Goal: Task Accomplishment & Management: Use online tool/utility

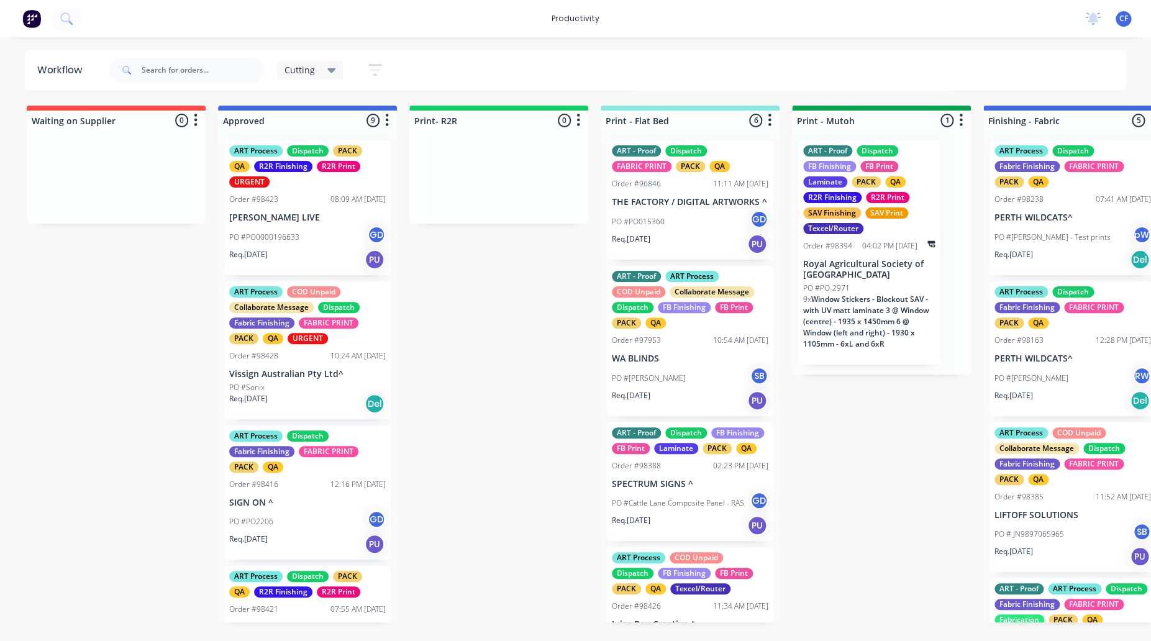
scroll to position [155, 0]
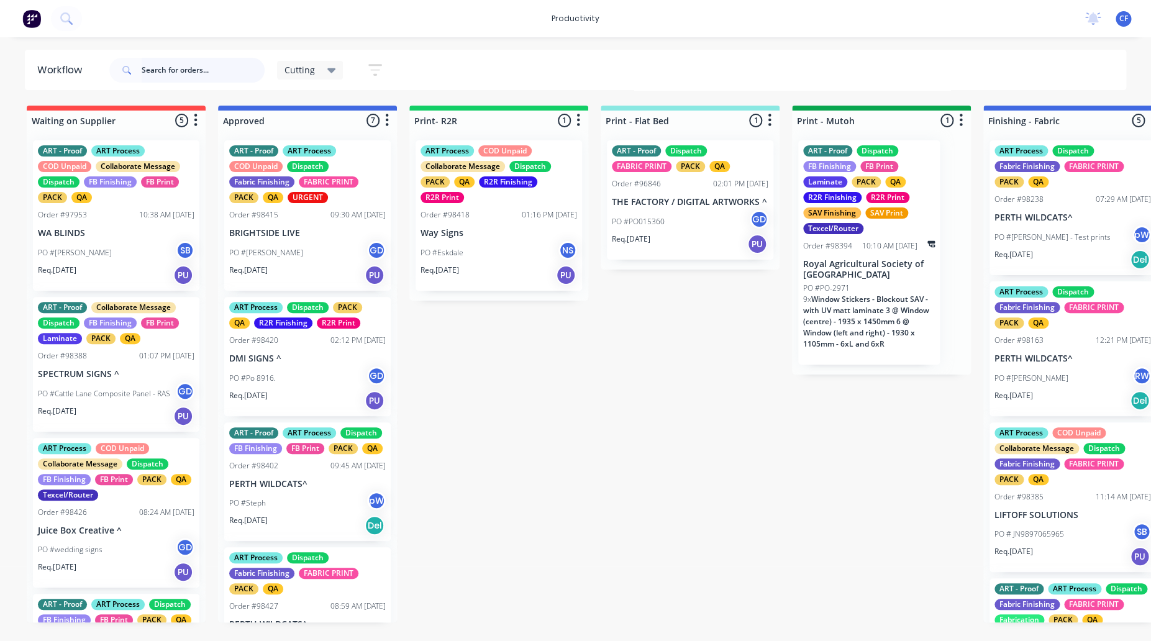
click at [202, 77] on input "text" at bounding box center [203, 70] width 123 height 25
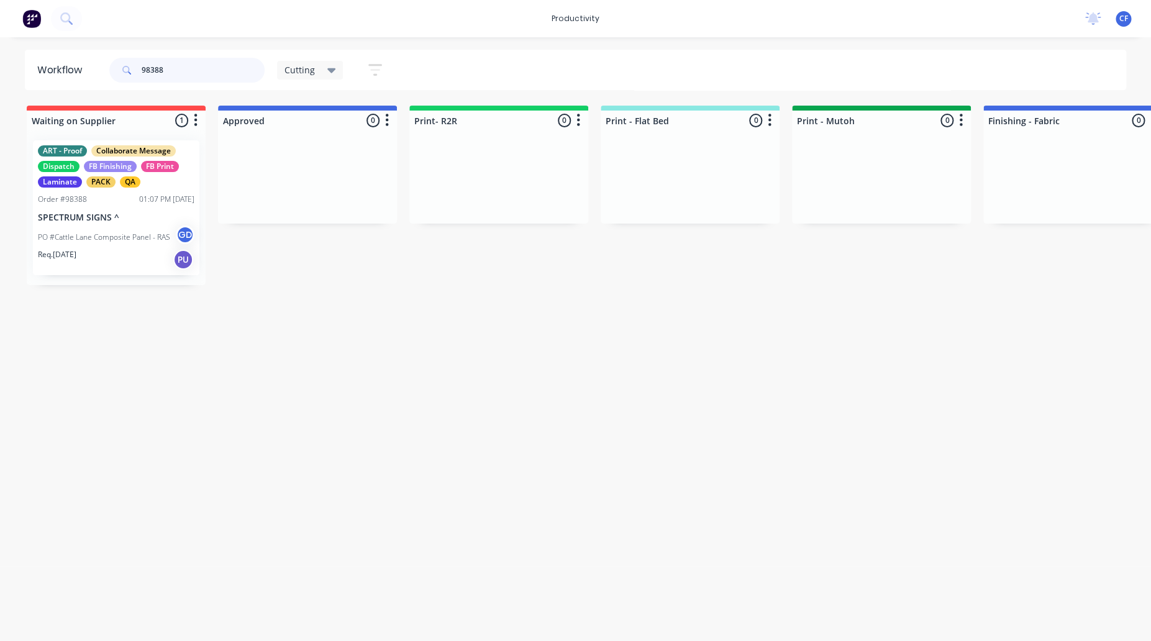
scroll to position [0, 4]
type input "98388"
click at [67, 234] on p "PO #Cattle Lane Composite Panel - RAS" at bounding box center [100, 237] width 132 height 11
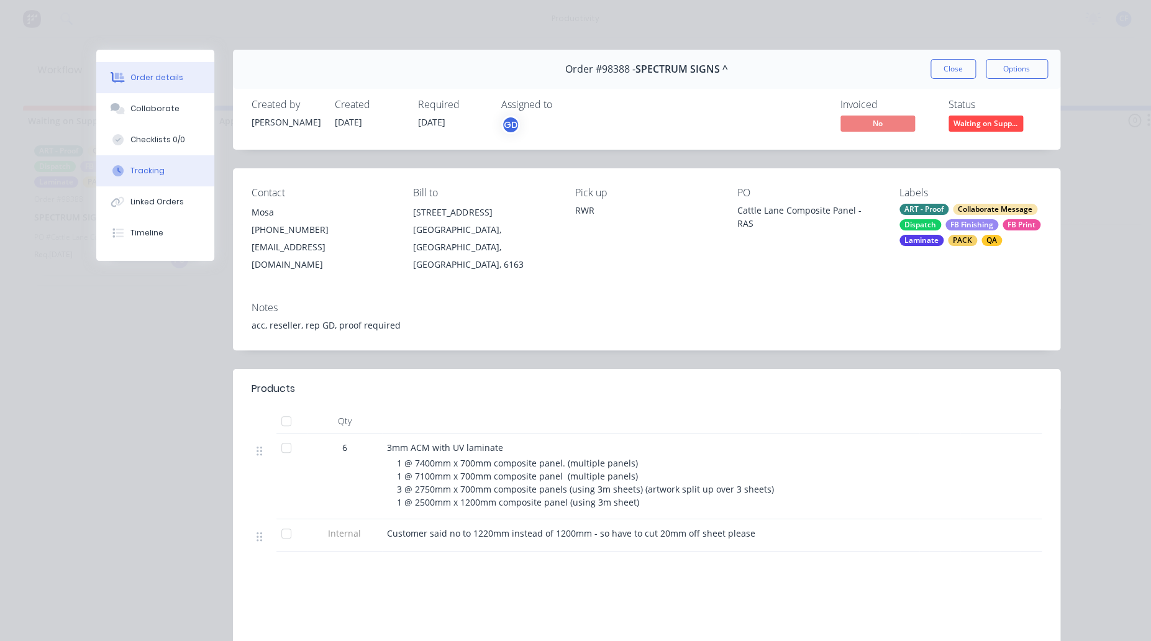
click at [127, 157] on button "Tracking" at bounding box center [155, 170] width 118 height 31
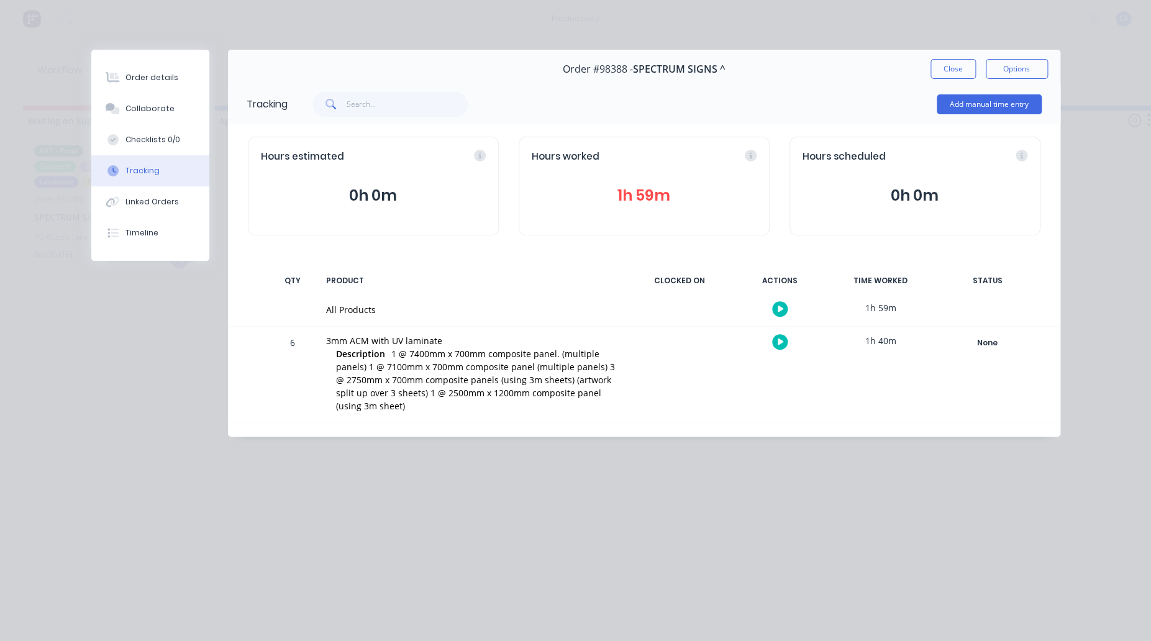
click at [779, 341] on icon "button" at bounding box center [781, 341] width 6 height 7
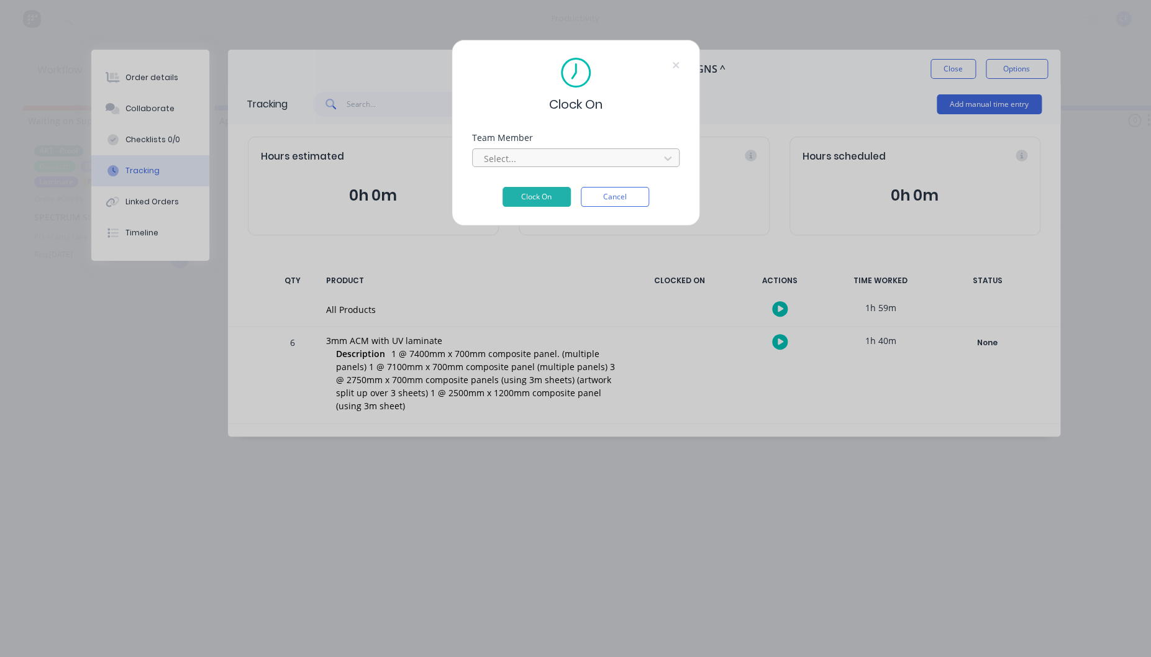
click at [534, 151] on div at bounding box center [568, 159] width 170 height 16
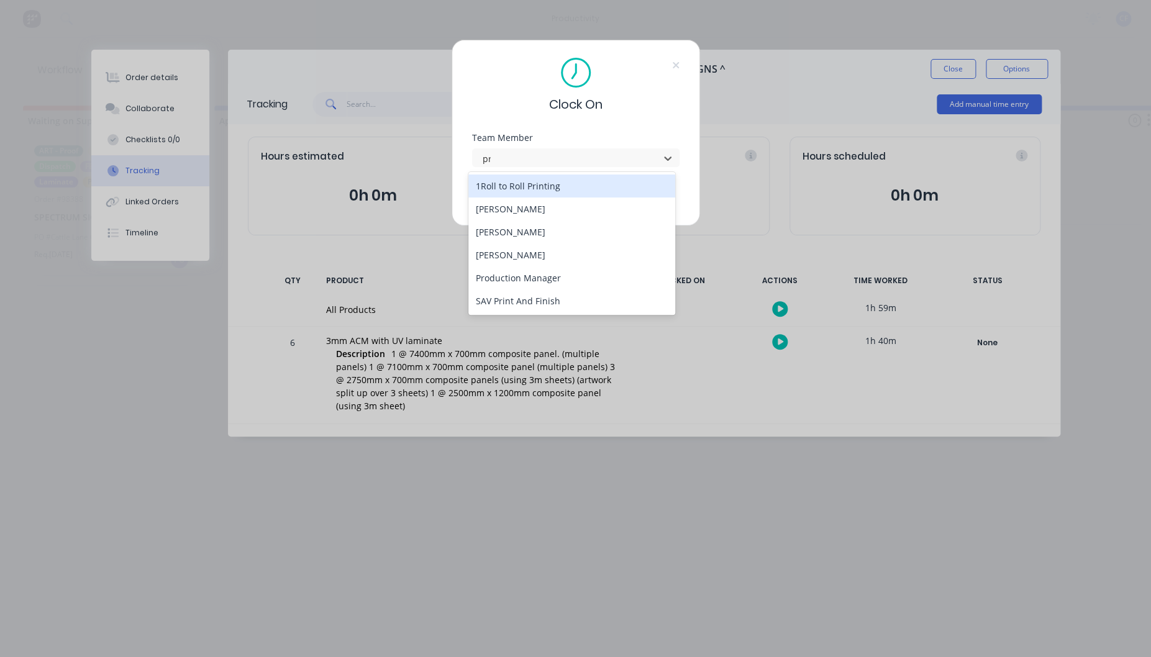
type input "pro"
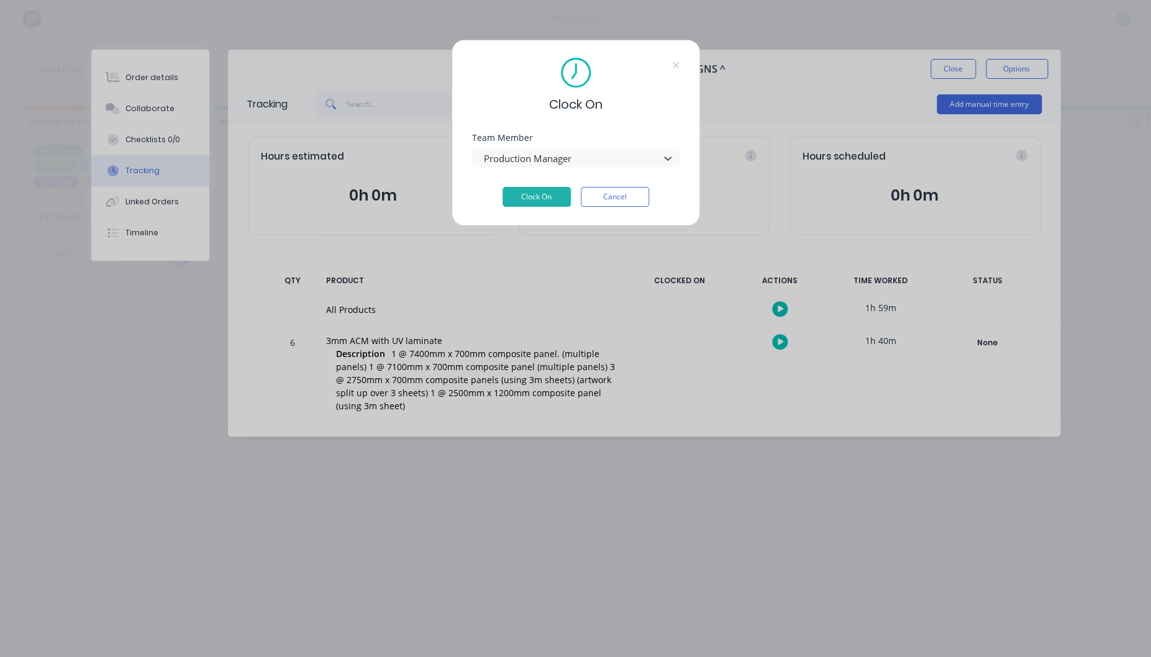
click at [502, 187] on button "Clock On" at bounding box center [536, 197] width 68 height 20
